Goal: Task Accomplishment & Management: Use online tool/utility

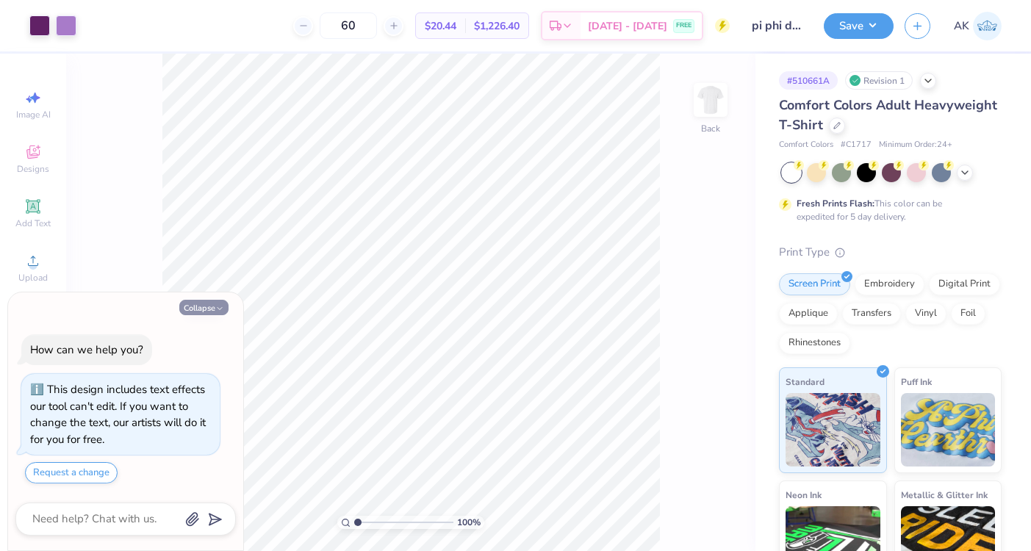
click at [214, 310] on button "Collapse" at bounding box center [203, 307] width 49 height 15
type textarea "x"
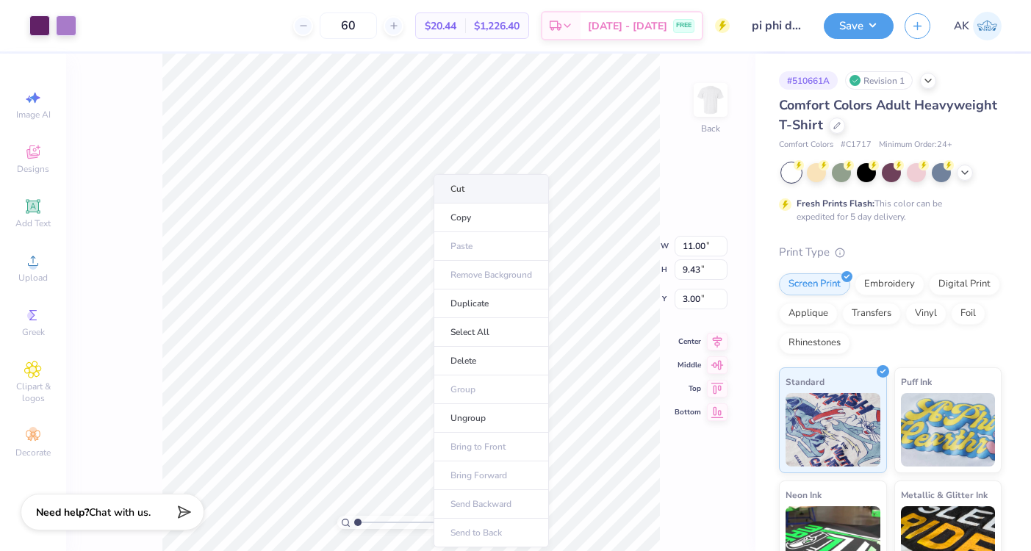
click at [466, 188] on li "Cut" at bounding box center [490, 188] width 115 height 29
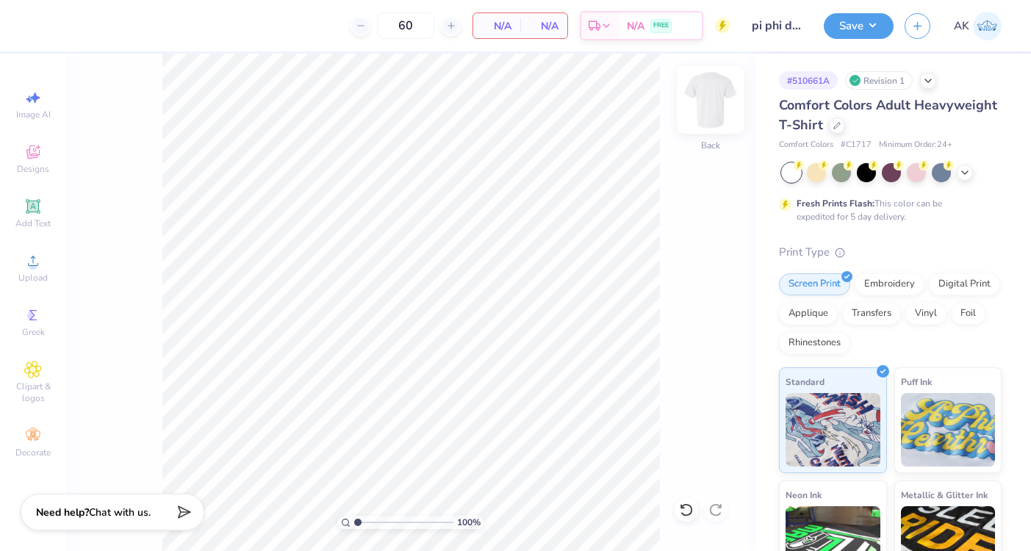
click at [707, 107] on img at bounding box center [710, 100] width 59 height 59
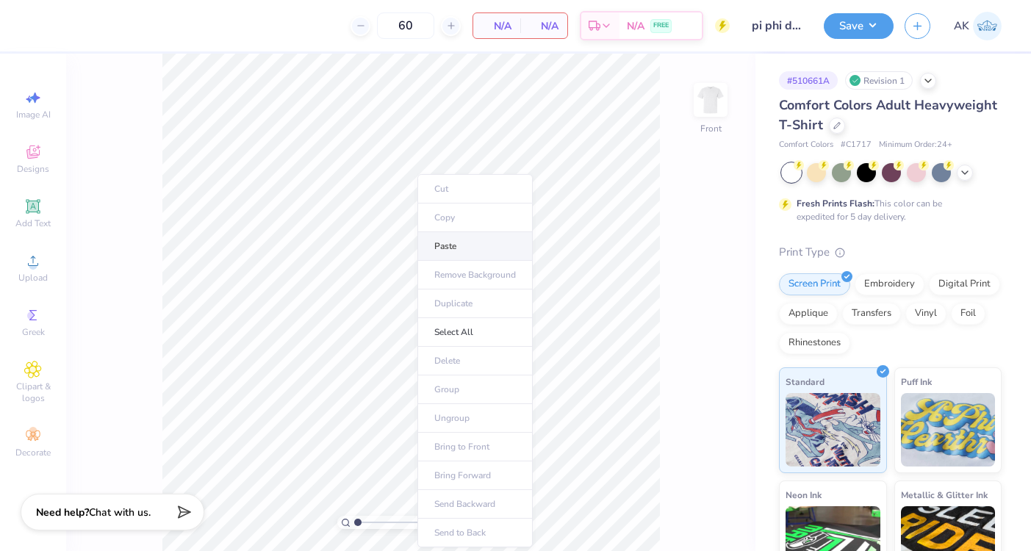
click at [444, 242] on li "Paste" at bounding box center [474, 246] width 115 height 29
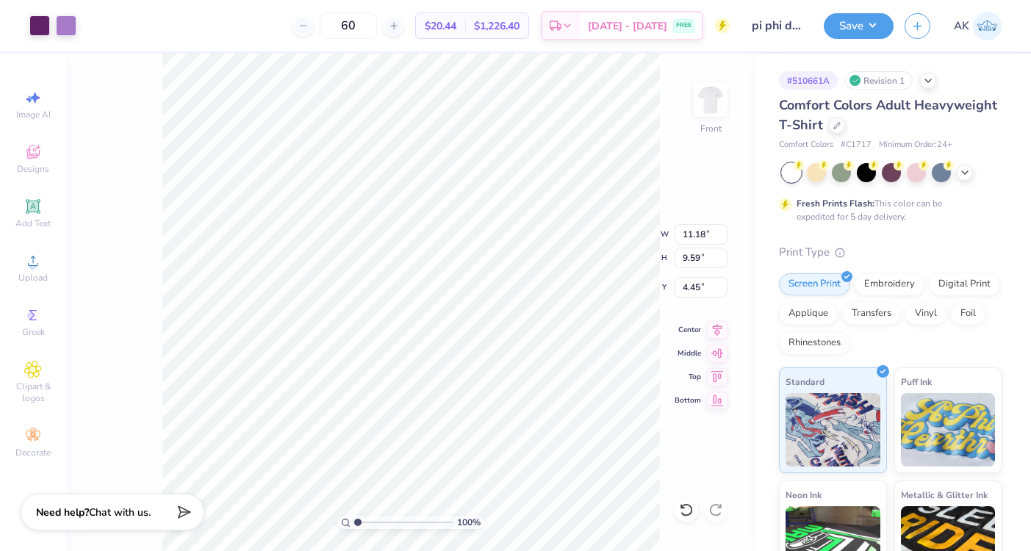
type input "4.45"
type input "12.90"
type input "11.06"
click at [610, 223] on div "100 % Front W 12.90 12.90 " H 11.06 11.06 " Y 4.45 4.45 " Center Middle Top Bot…" at bounding box center [410, 302] width 689 height 497
type input "3.00"
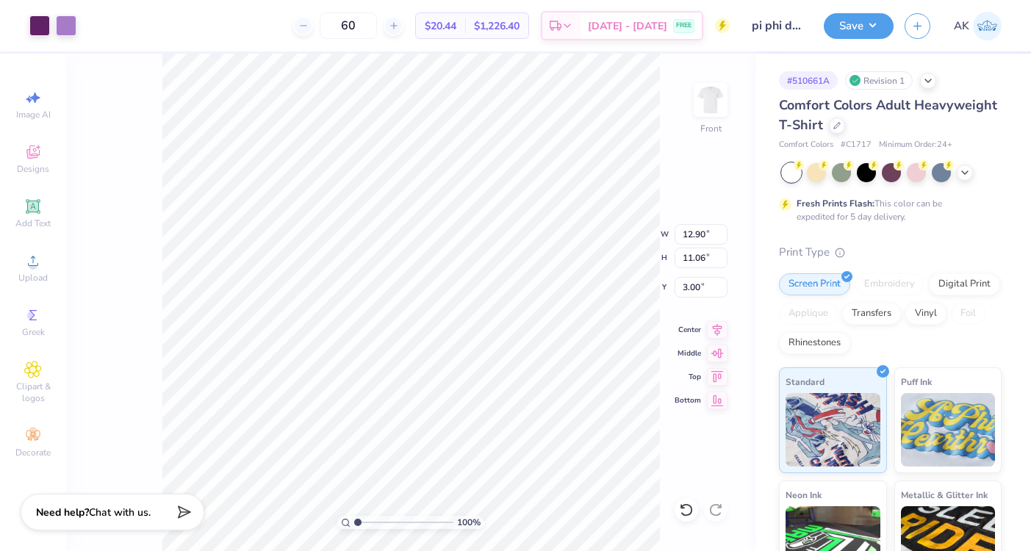
type input "3.48"
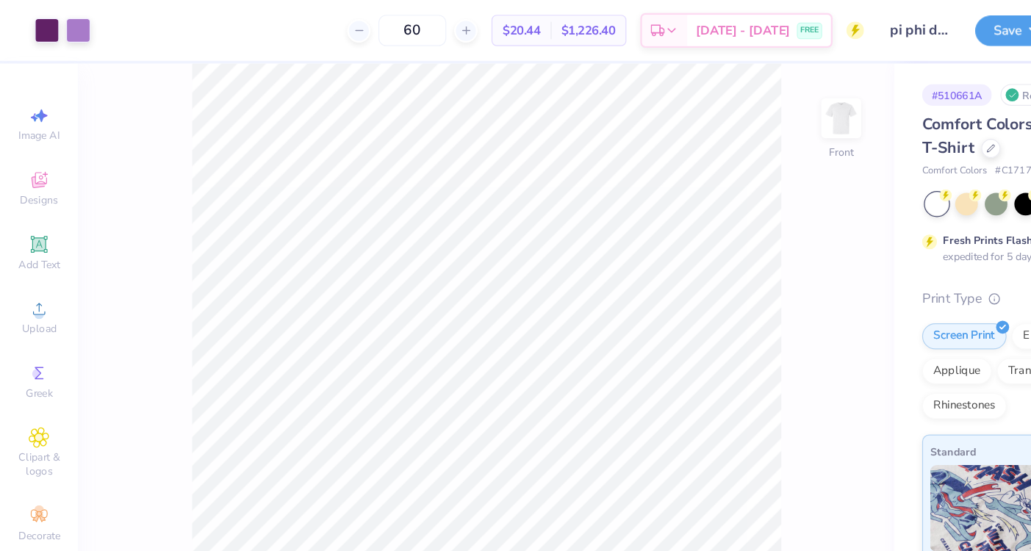
click at [717, 107] on img at bounding box center [710, 99] width 29 height 29
click at [688, 102] on div "100 % Front" at bounding box center [410, 302] width 689 height 497
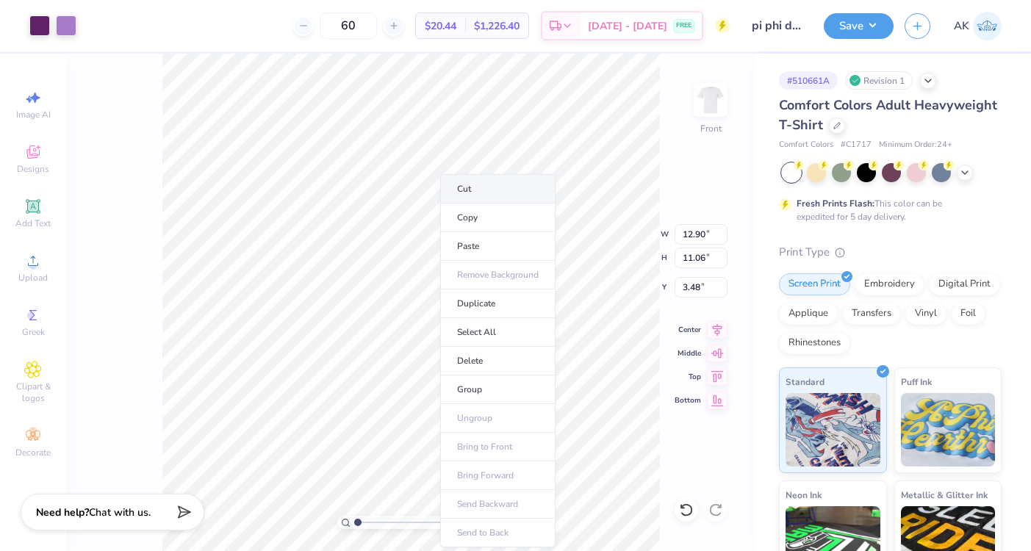
click at [483, 187] on li "Cut" at bounding box center [497, 188] width 115 height 29
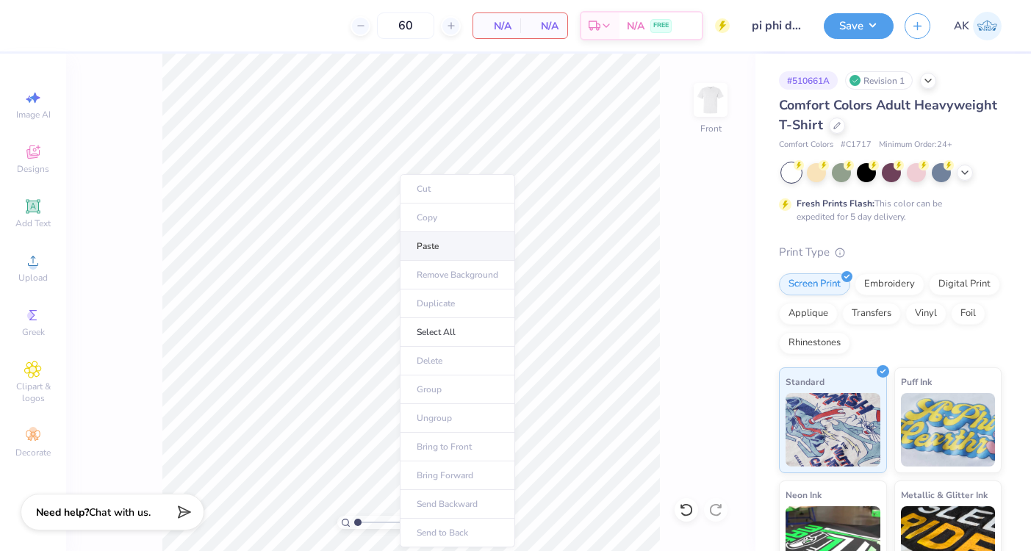
click at [438, 248] on li "Paste" at bounding box center [457, 246] width 115 height 29
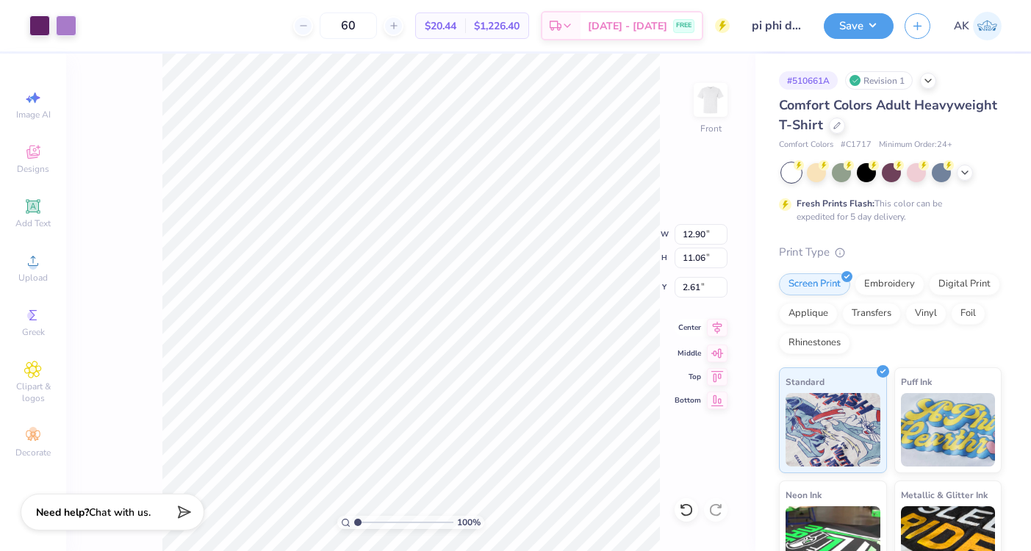
click at [718, 331] on icon at bounding box center [718, 328] width 10 height 12
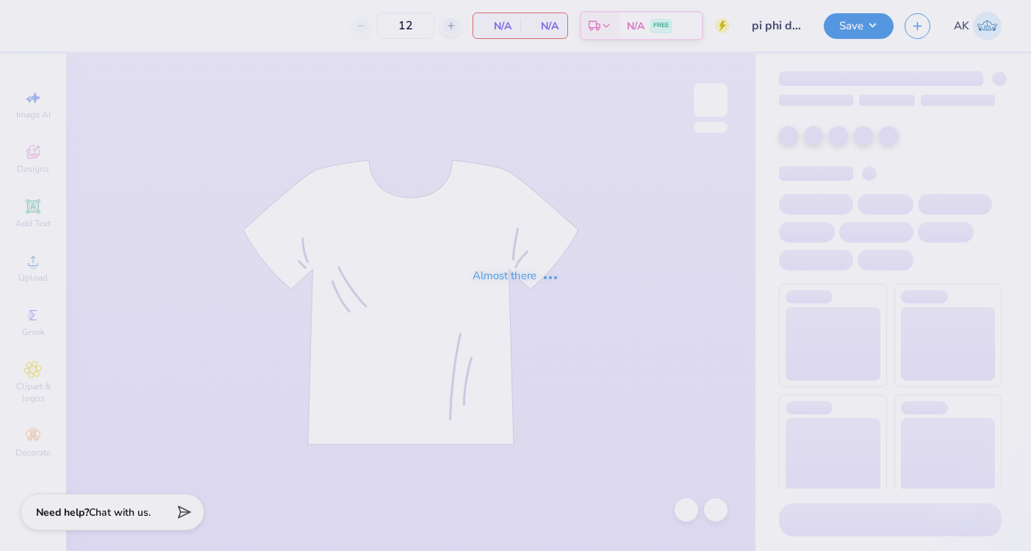
type input "60"
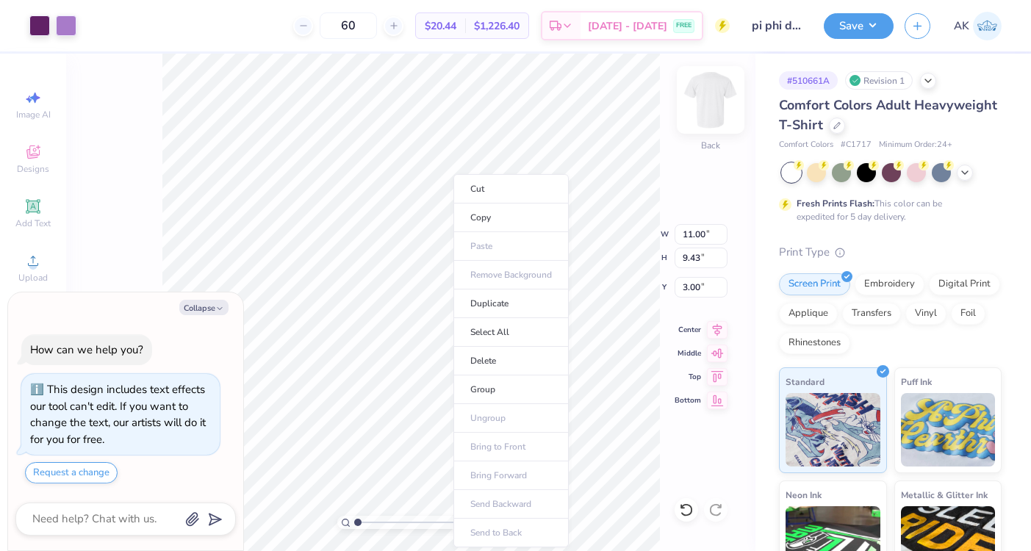
click at [500, 191] on li "Cut" at bounding box center [510, 188] width 115 height 29
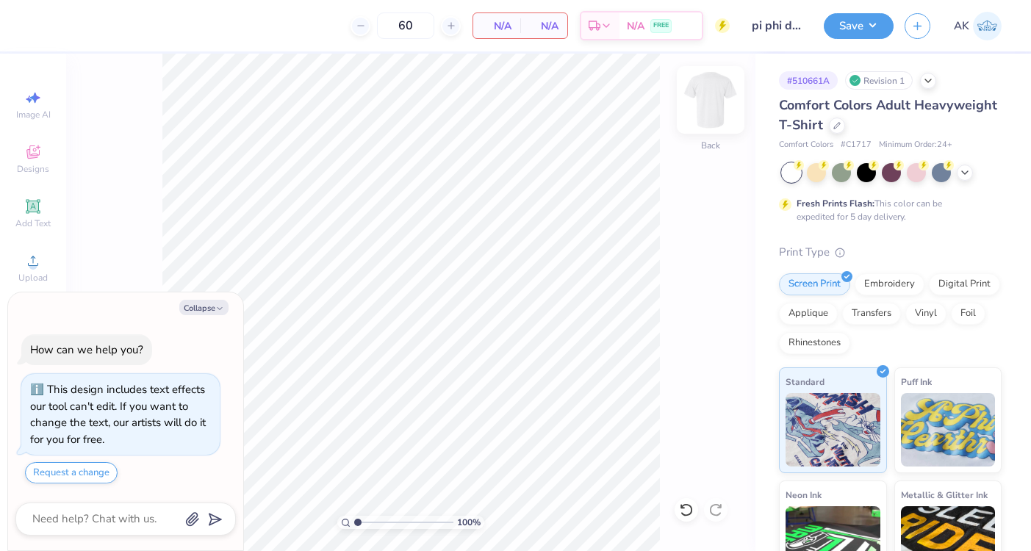
click at [714, 98] on img at bounding box center [710, 100] width 59 height 59
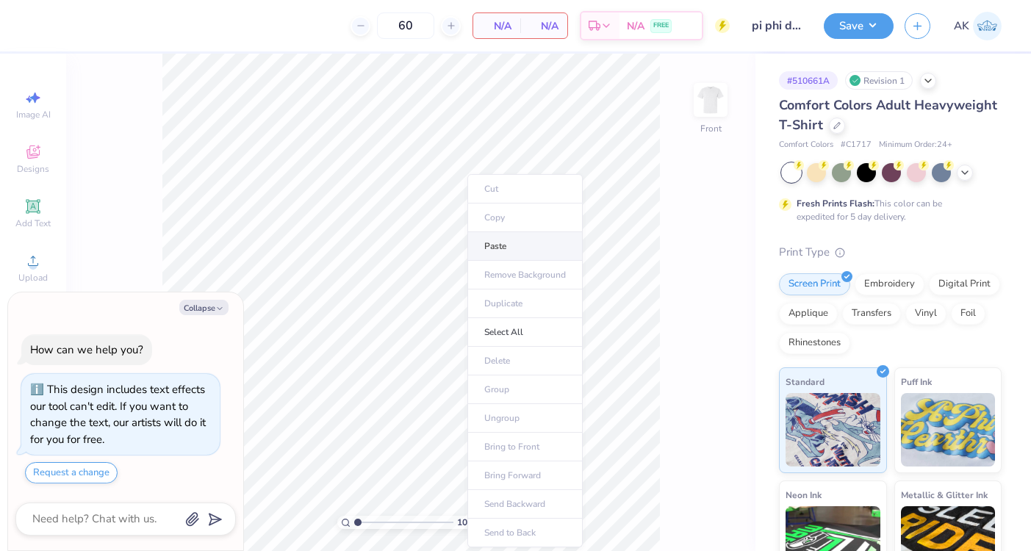
click at [483, 243] on li "Paste" at bounding box center [524, 246] width 115 height 29
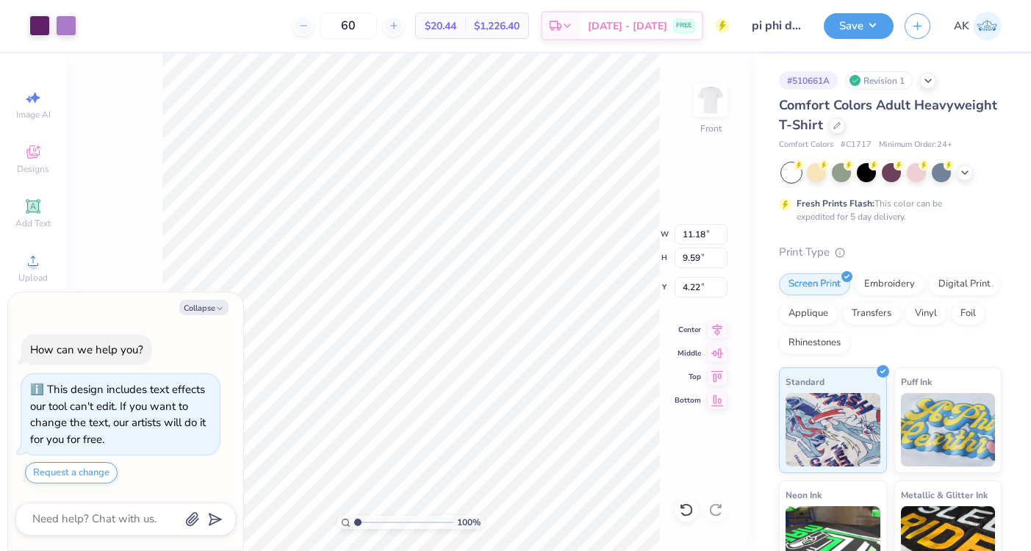
type textarea "x"
type input "3.00"
type textarea "x"
type input "12.51"
type input "10.73"
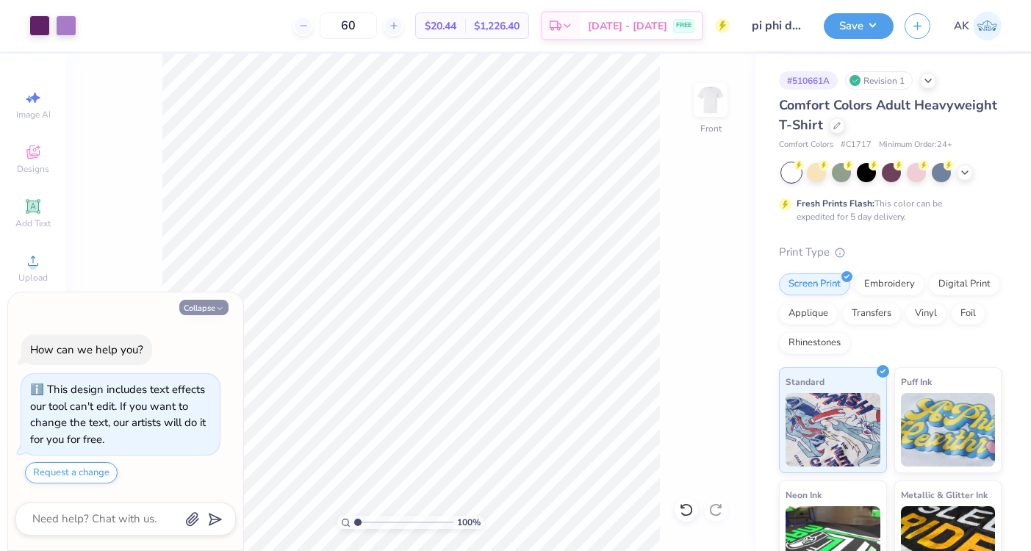
click at [710, 101] on img at bounding box center [710, 99] width 29 height 29
click at [190, 304] on button "Collapse" at bounding box center [203, 307] width 49 height 15
type textarea "x"
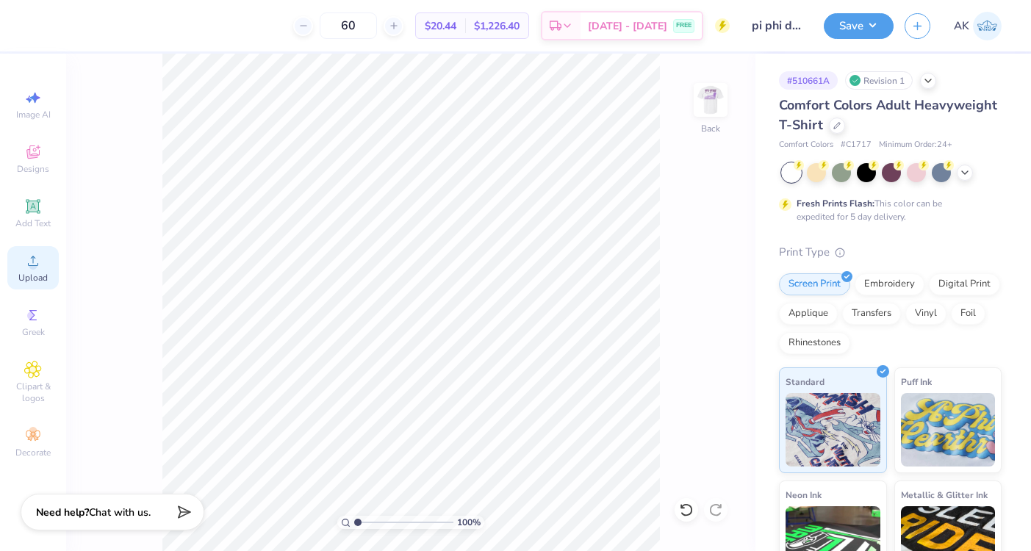
click at [28, 262] on icon at bounding box center [33, 261] width 18 height 18
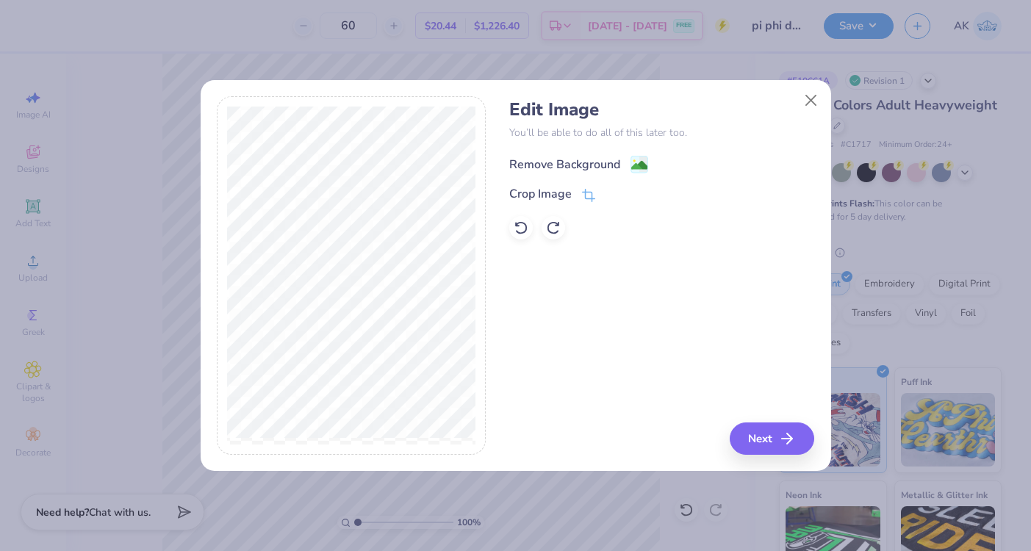
click at [588, 157] on div "Remove Background" at bounding box center [564, 165] width 111 height 18
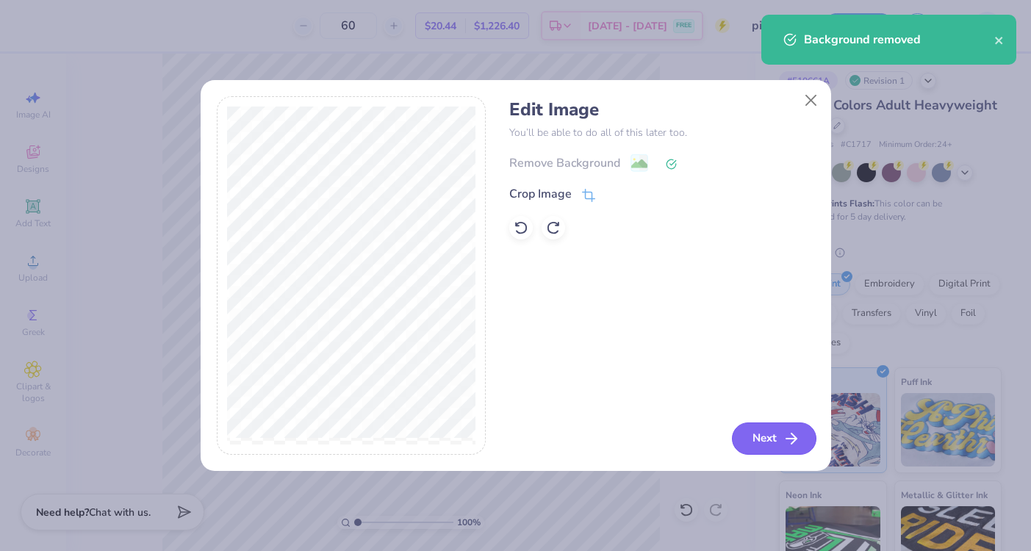
click at [749, 438] on button "Next" at bounding box center [774, 438] width 84 height 32
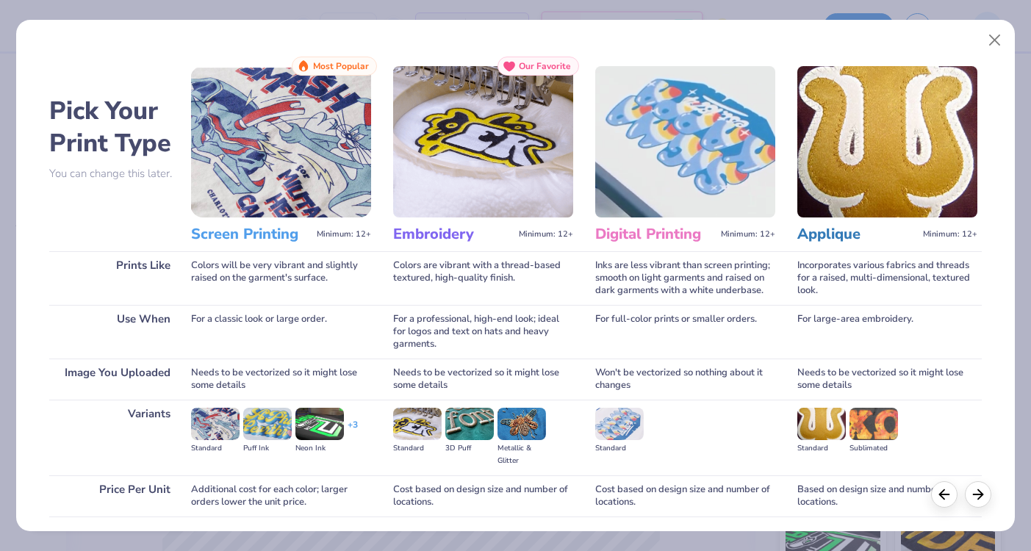
scroll to position [108, 0]
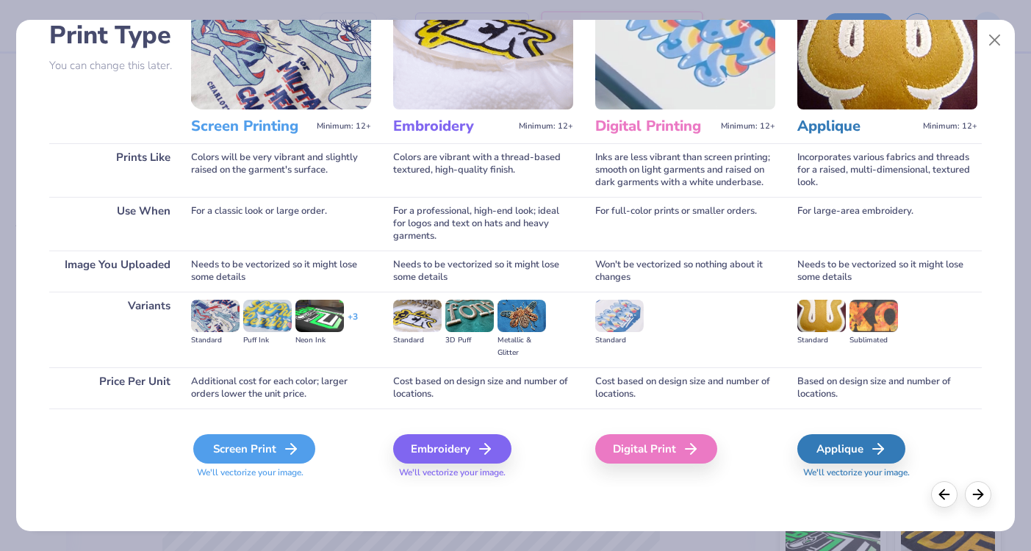
click at [270, 450] on div "Screen Print" at bounding box center [254, 448] width 122 height 29
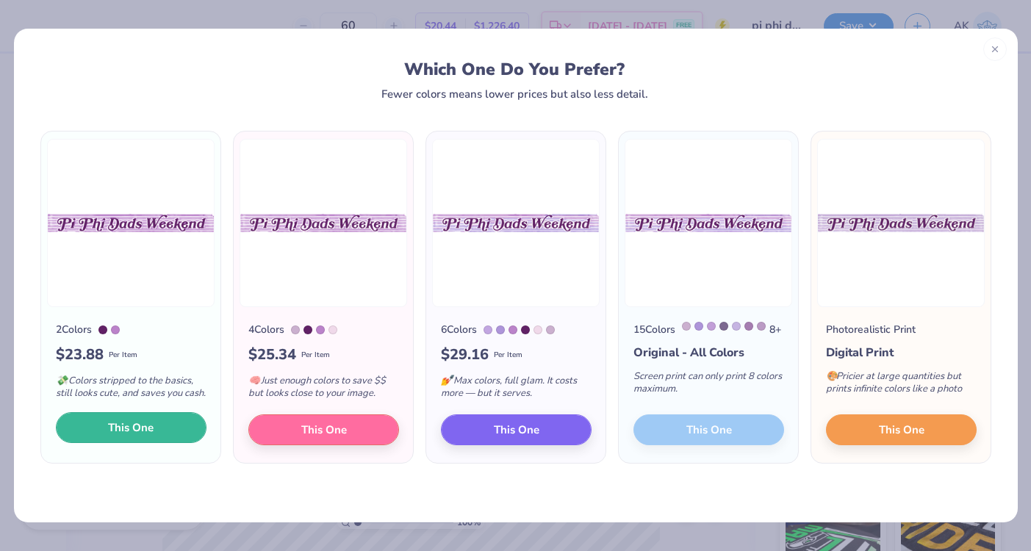
click at [156, 428] on button "This One" at bounding box center [131, 427] width 151 height 31
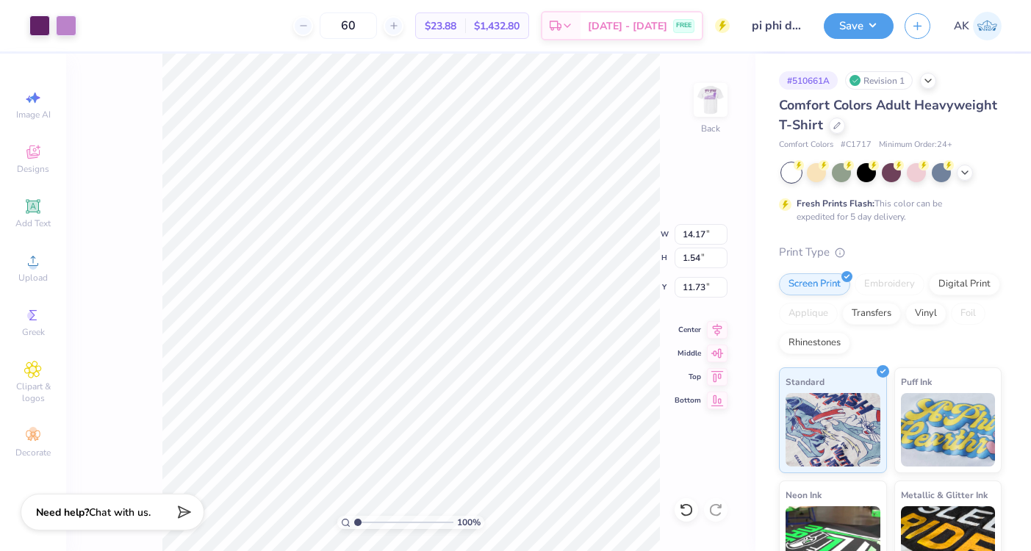
drag, startPoint x: 475, startPoint y: 321, endPoint x: 478, endPoint y: 219, distance: 102.1
click at [478, 219] on div at bounding box center [515, 275] width 1031 height 551
type input "11.32"
type input "1.23"
type input "3.49"
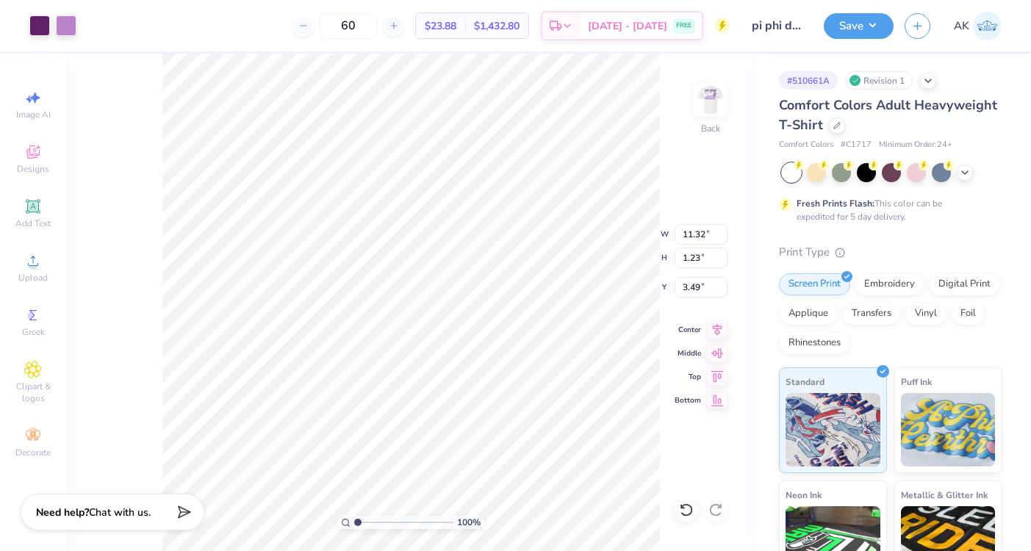
type input "3.93"
type input "9.78"
type input "1.06"
type input "4.79"
click at [702, 99] on img at bounding box center [710, 100] width 59 height 59
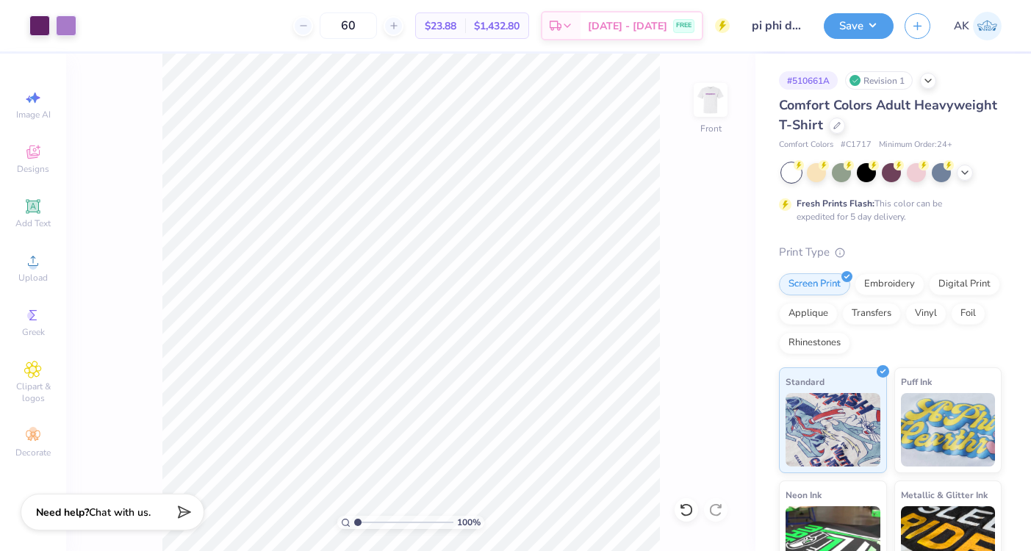
click at [702, 99] on img at bounding box center [710, 99] width 29 height 29
type input "11.30"
type input "1.23"
type input "4.51"
type input "3.94"
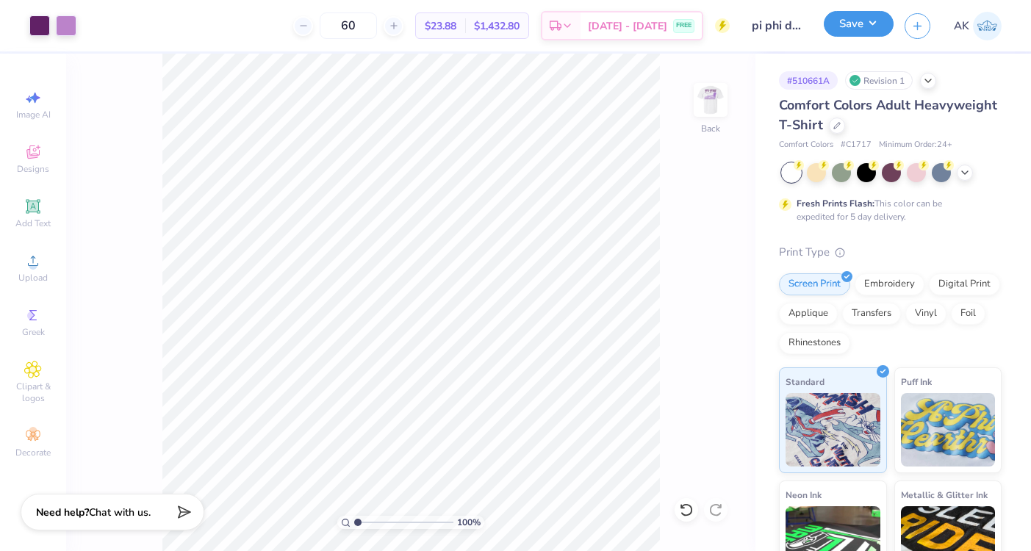
click at [859, 22] on button "Save" at bounding box center [859, 24] width 70 height 26
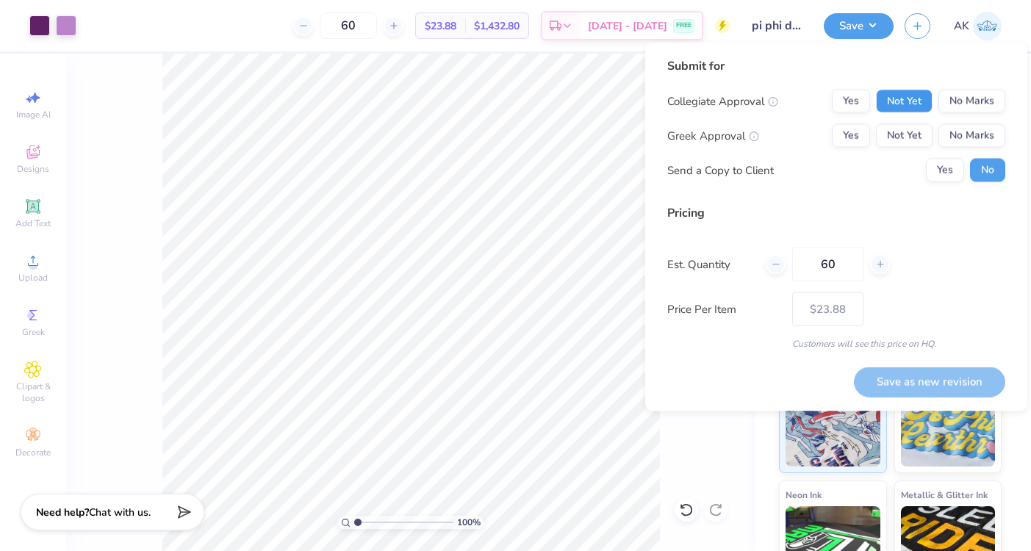
click at [904, 99] on button "Not Yet" at bounding box center [904, 102] width 57 height 24
click at [904, 127] on button "Not Yet" at bounding box center [904, 136] width 57 height 24
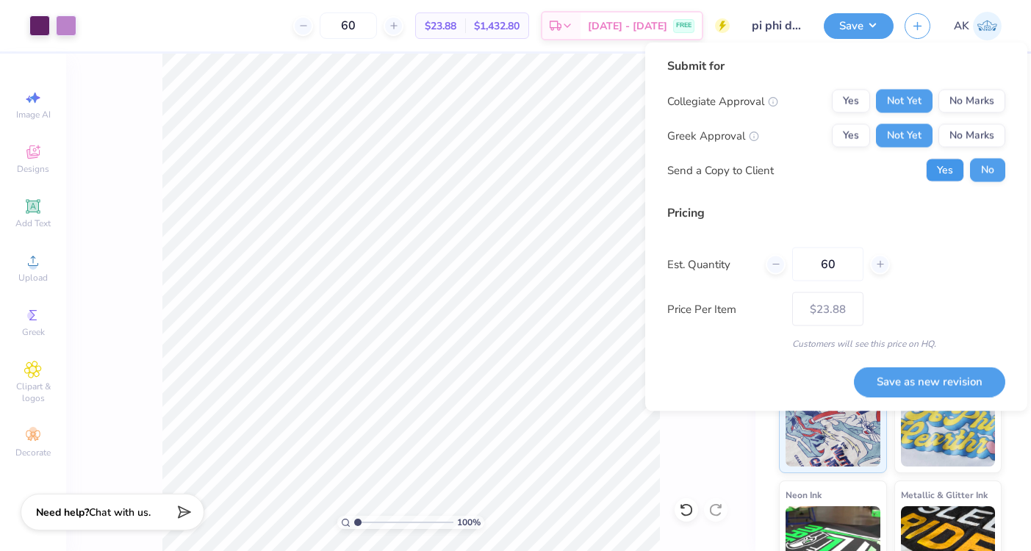
click at [948, 173] on button "Yes" at bounding box center [945, 171] width 38 height 24
click at [943, 386] on button "Save as new revision" at bounding box center [929, 382] width 151 height 30
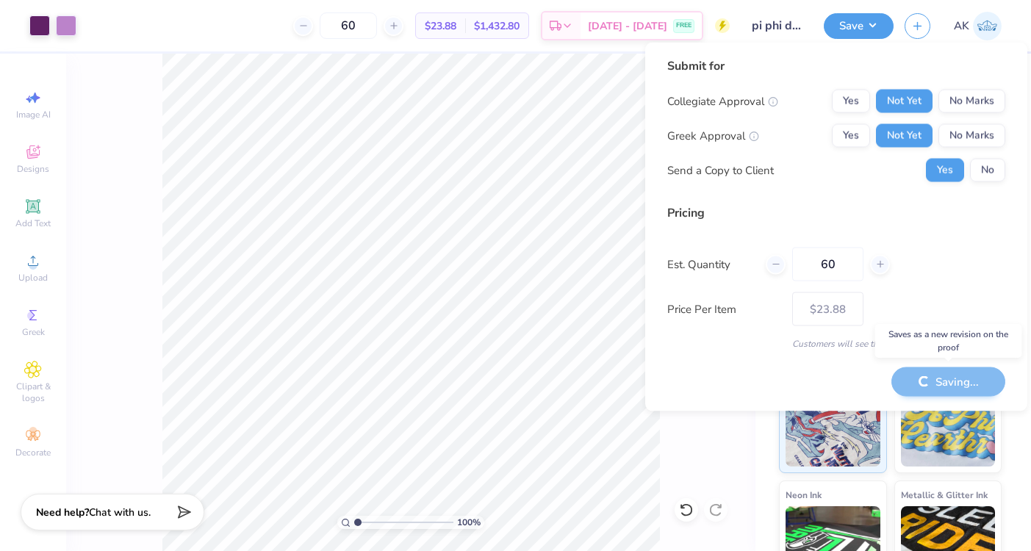
type input "– –"
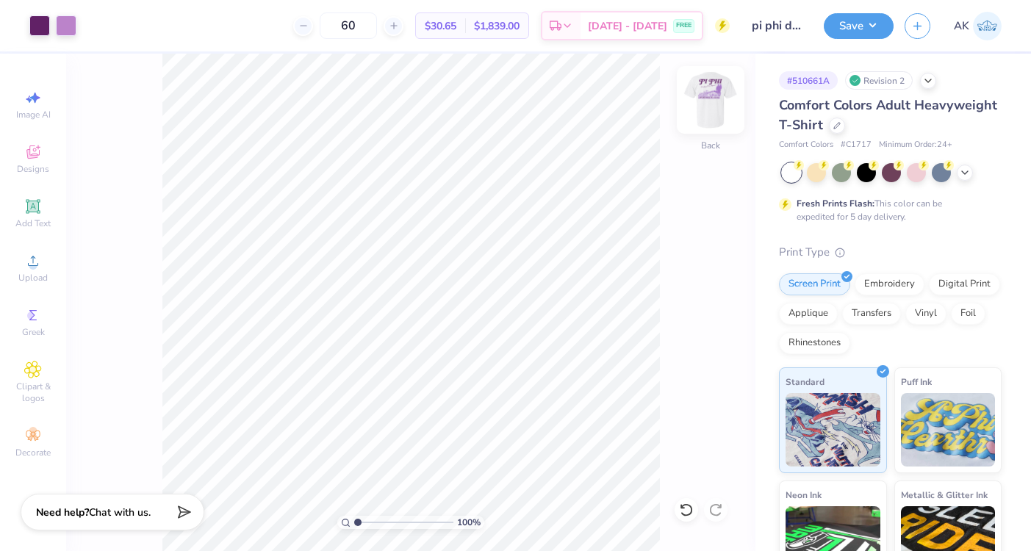
click at [716, 107] on img at bounding box center [710, 100] width 59 height 59
click at [716, 107] on img at bounding box center [710, 99] width 29 height 29
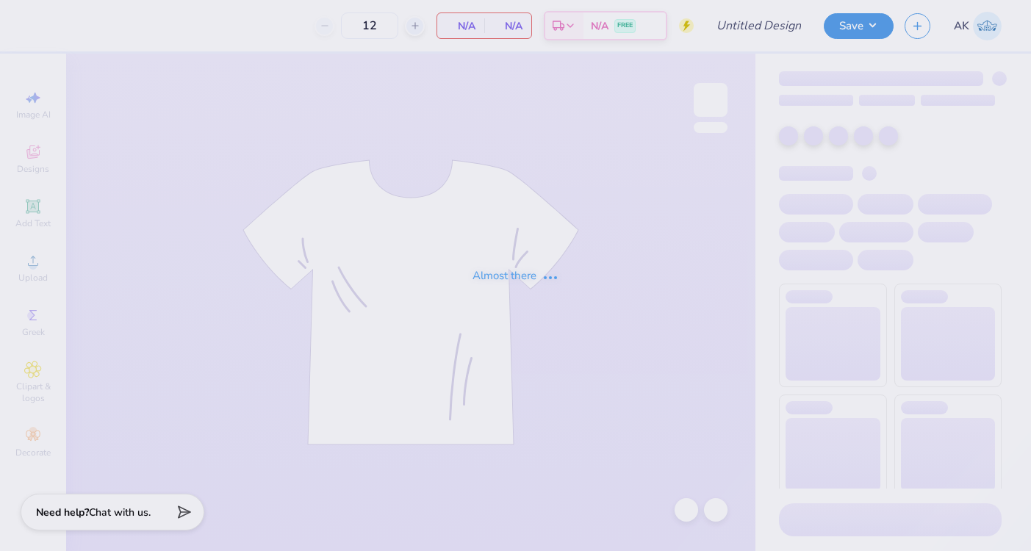
type input "pi phi dads day"
type input "60"
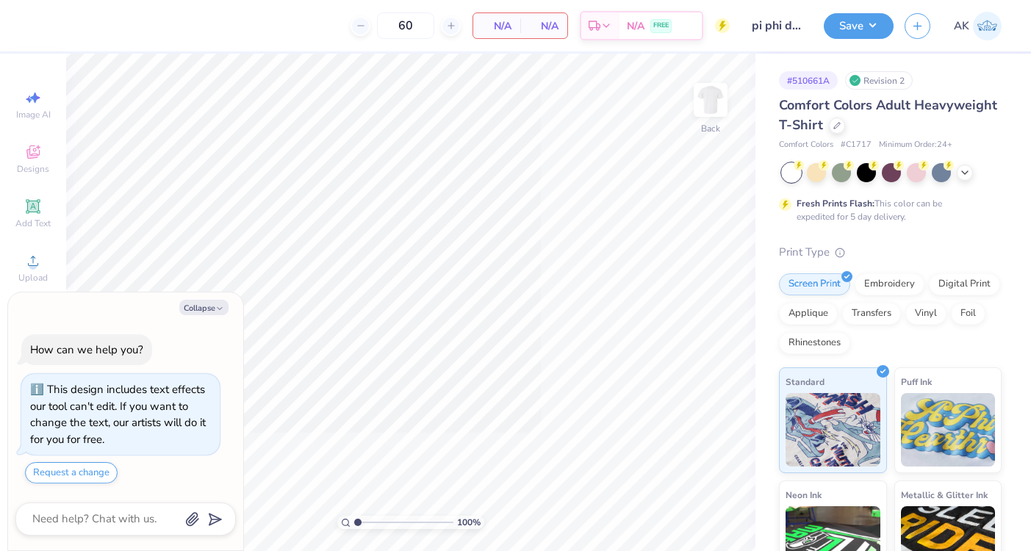
type textarea "x"
